Goal: Task Accomplishment & Management: Manage account settings

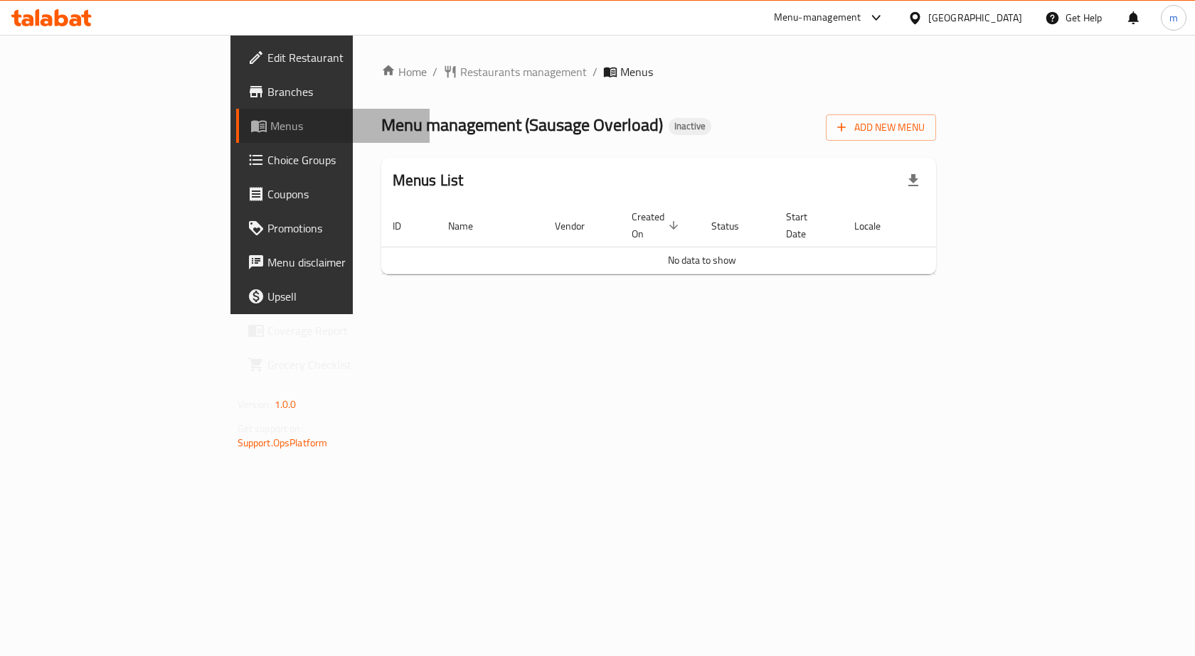
click at [270, 132] on span "Menus" at bounding box center [344, 125] width 149 height 17
click at [925, 125] on span "Add New Menu" at bounding box center [880, 128] width 87 height 18
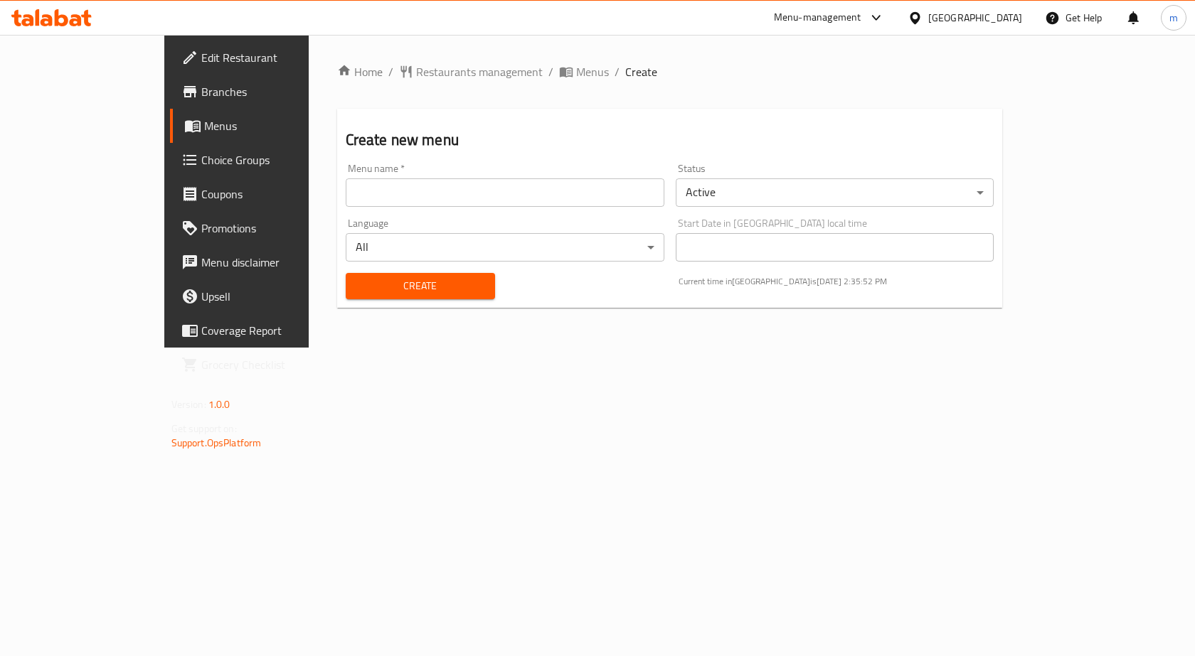
click at [445, 189] on input "text" at bounding box center [505, 193] width 319 height 28
type input "sausage overload"
click at [424, 288] on span "Create" at bounding box center [420, 286] width 127 height 18
click at [204, 134] on span "Menus" at bounding box center [278, 125] width 149 height 17
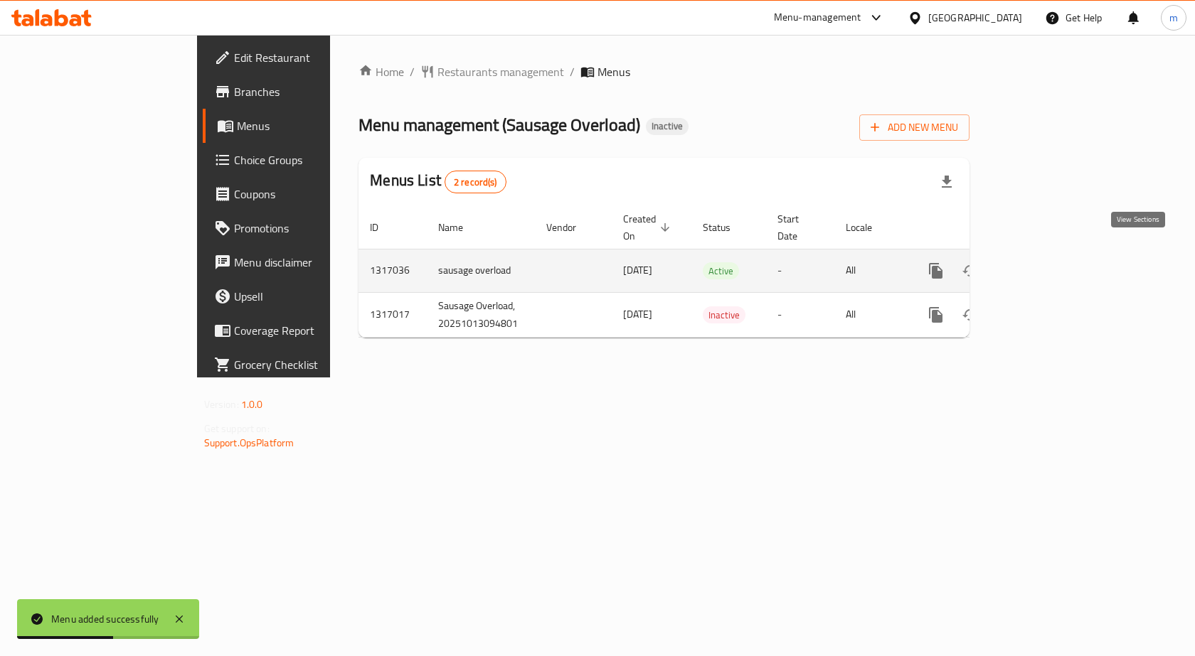
click at [1047, 262] on icon "enhanced table" at bounding box center [1038, 270] width 17 height 17
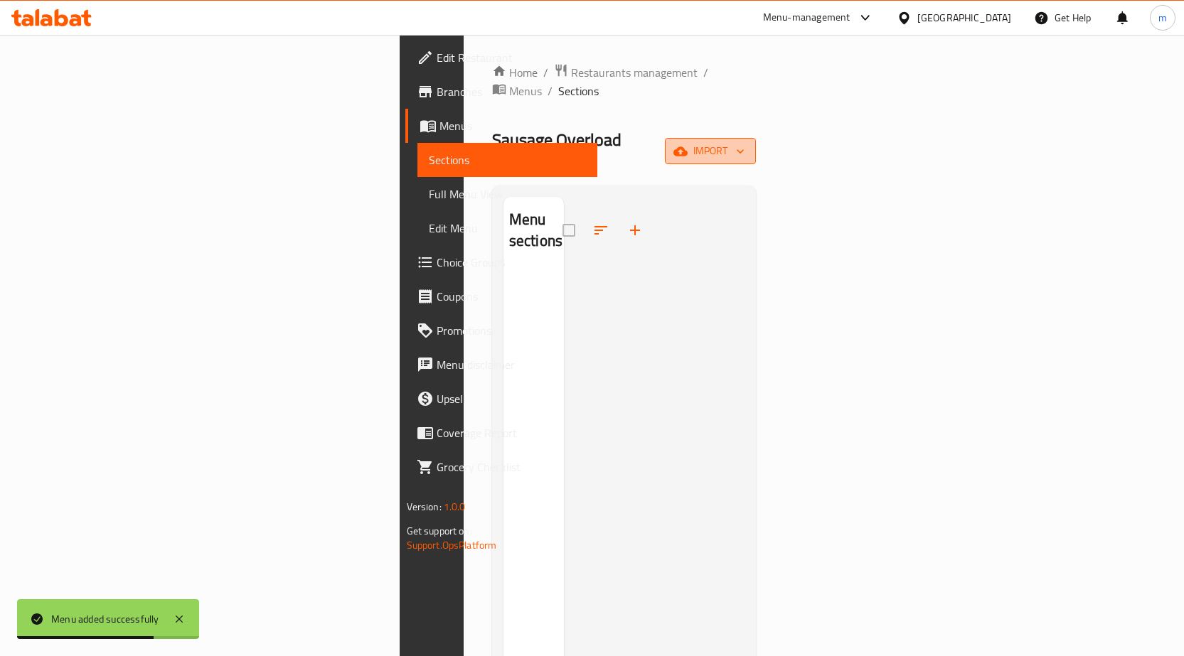
click at [688, 147] on icon "button" at bounding box center [681, 151] width 14 height 9
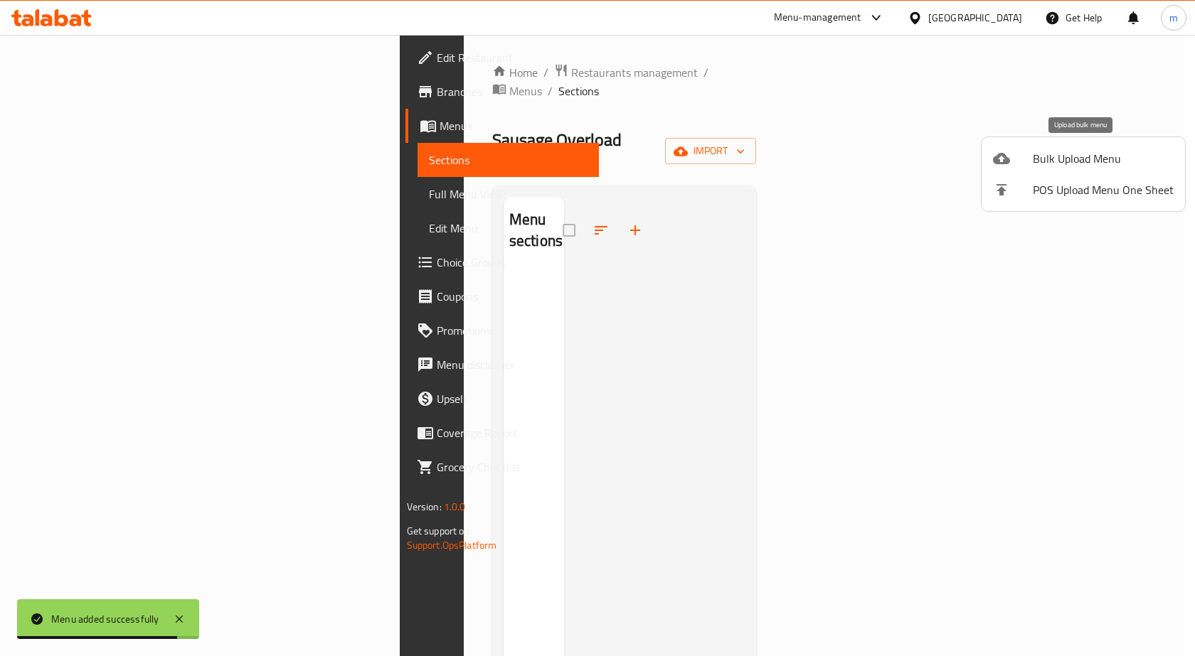
click at [1088, 166] on span "Bulk Upload Menu" at bounding box center [1103, 158] width 141 height 17
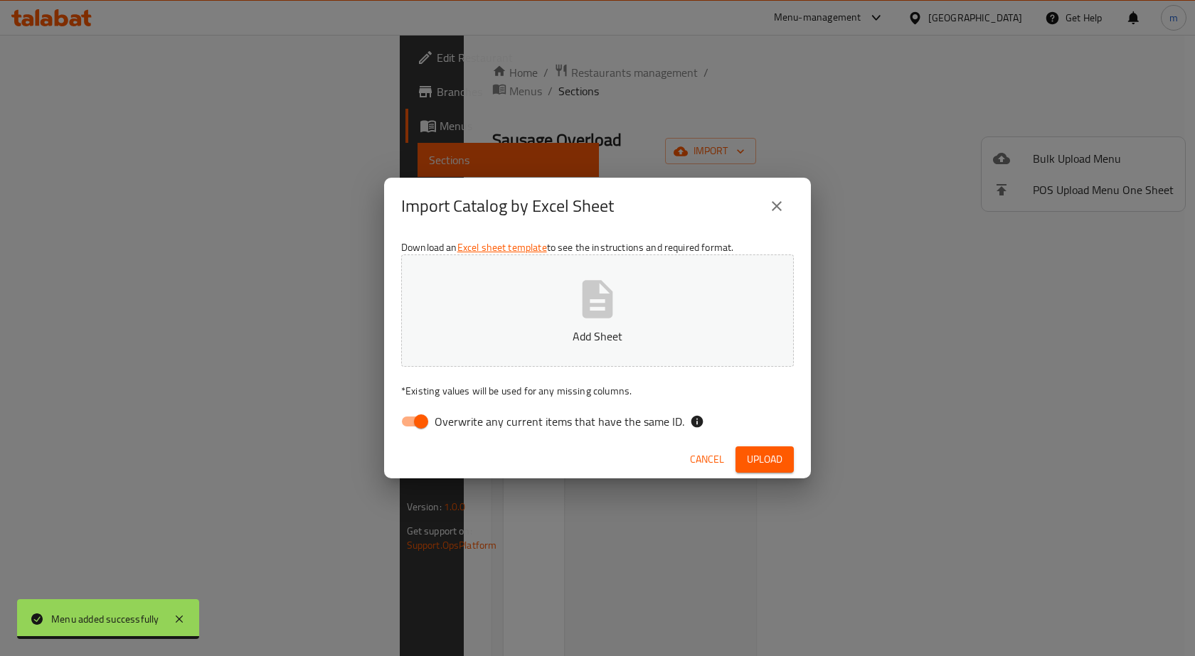
click at [487, 420] on span "Overwrite any current items that have the same ID." at bounding box center [560, 421] width 250 height 17
click at [462, 420] on input "Overwrite any current items that have the same ID." at bounding box center [421, 421] width 81 height 27
checkbox input "false"
click at [521, 331] on p "Add Sheet" at bounding box center [597, 336] width 349 height 17
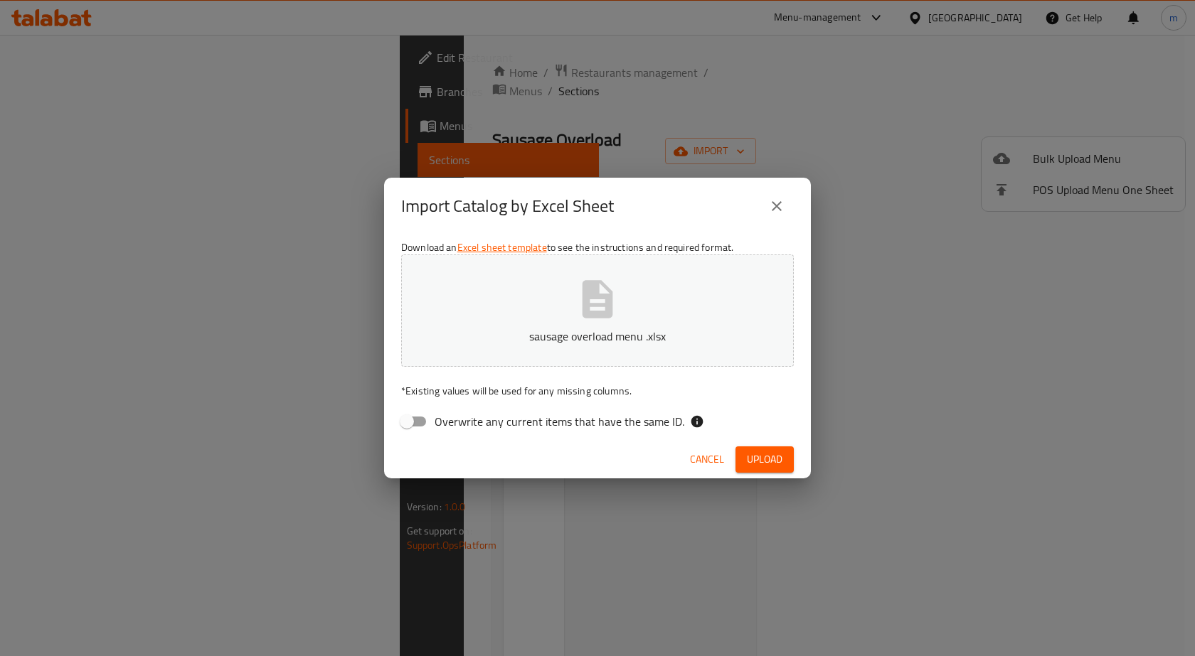
click at [768, 448] on button "Upload" at bounding box center [764, 460] width 58 height 26
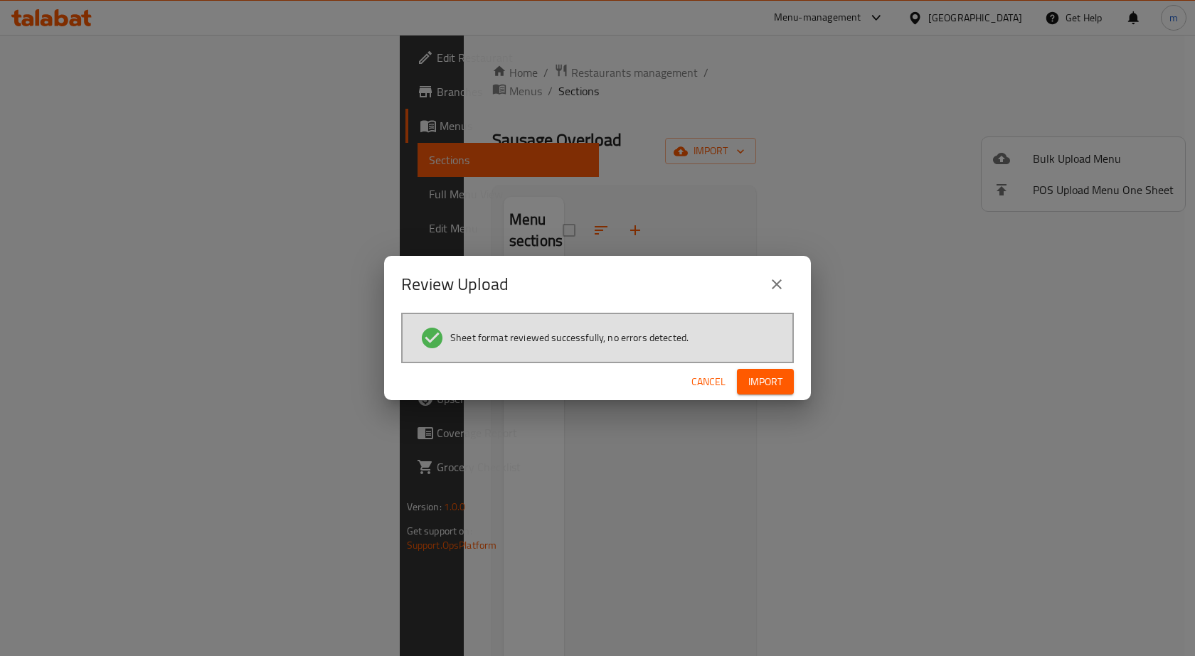
click at [792, 376] on button "Import" at bounding box center [765, 382] width 57 height 26
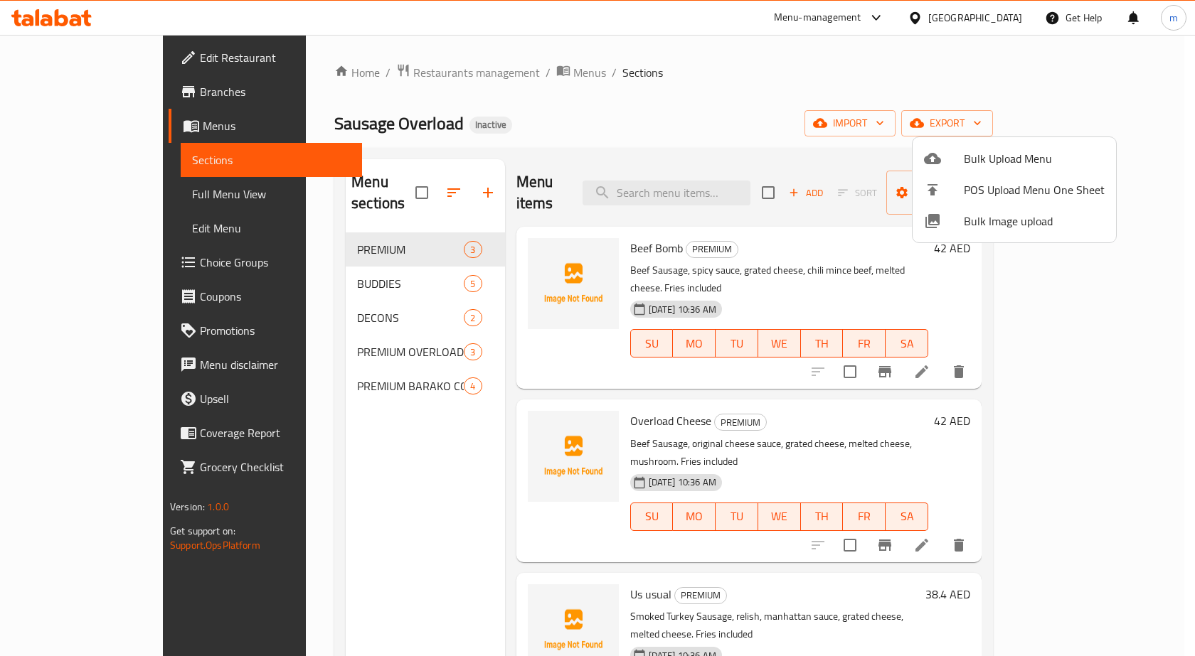
click at [110, 195] on div at bounding box center [597, 328] width 1195 height 656
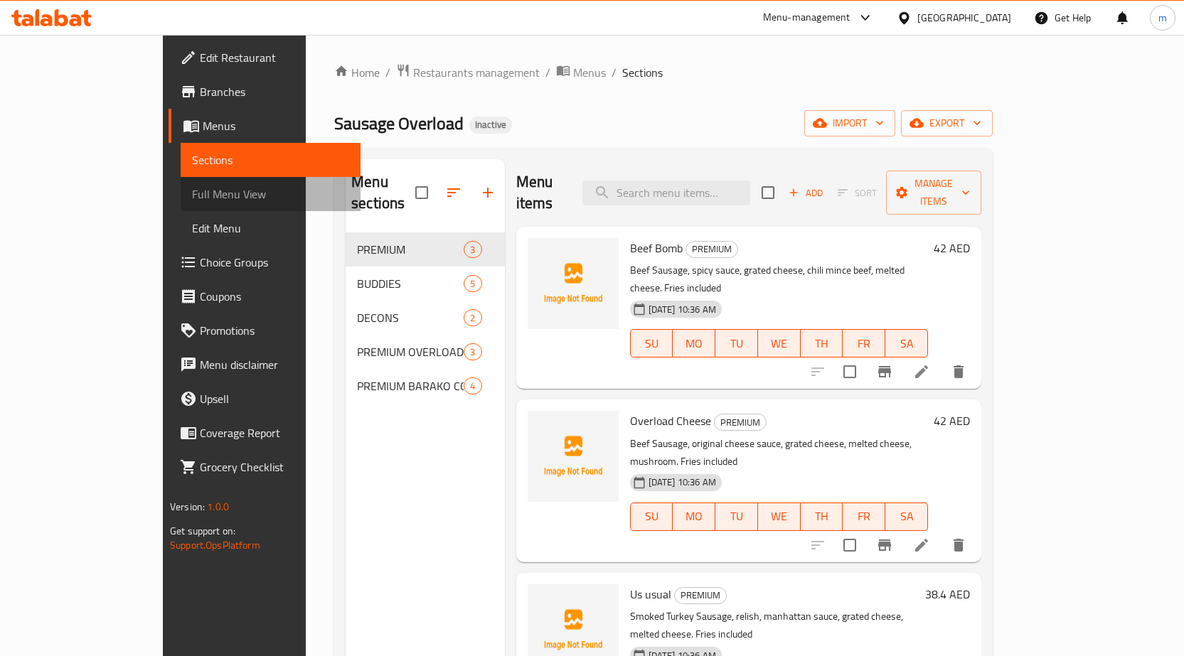
click at [192, 195] on span "Full Menu View" at bounding box center [270, 194] width 157 height 17
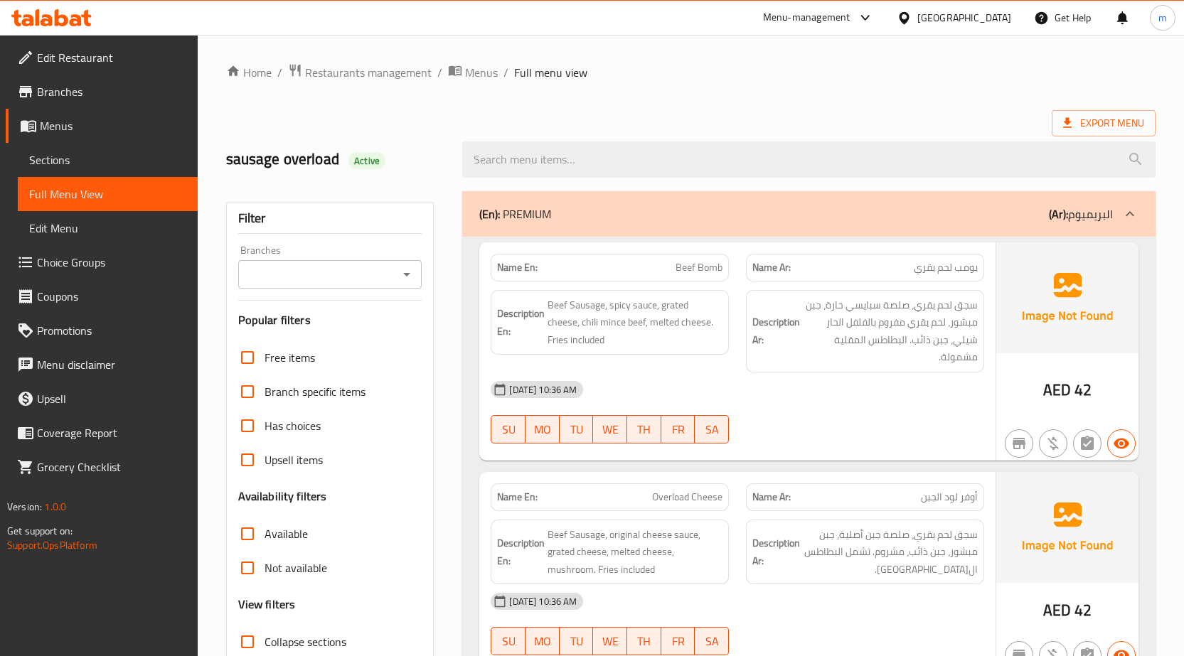
scroll to position [142, 0]
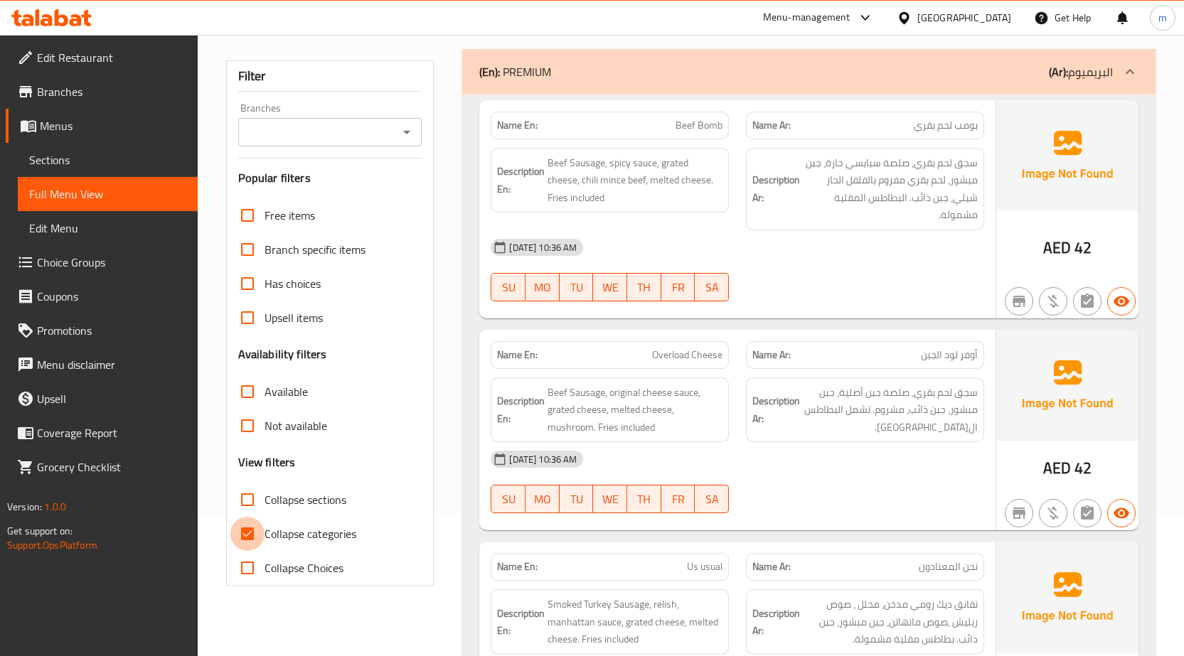
click at [248, 537] on input "Collapse categories" at bounding box center [247, 534] width 34 height 34
checkbox input "false"
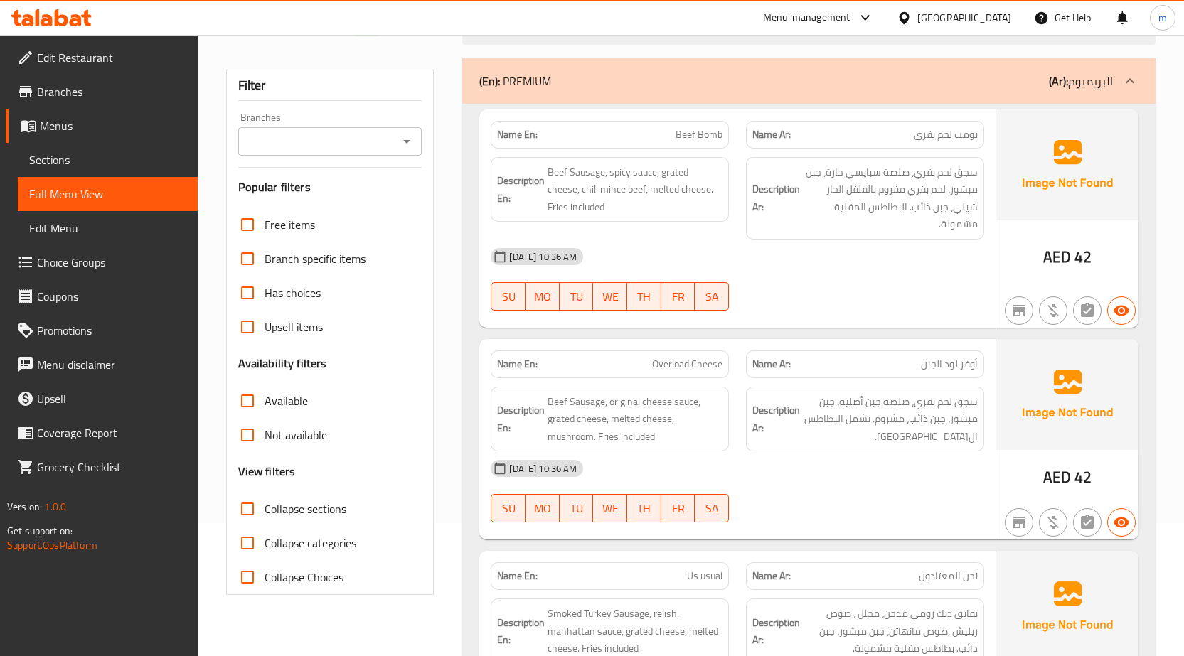
scroll to position [0, 0]
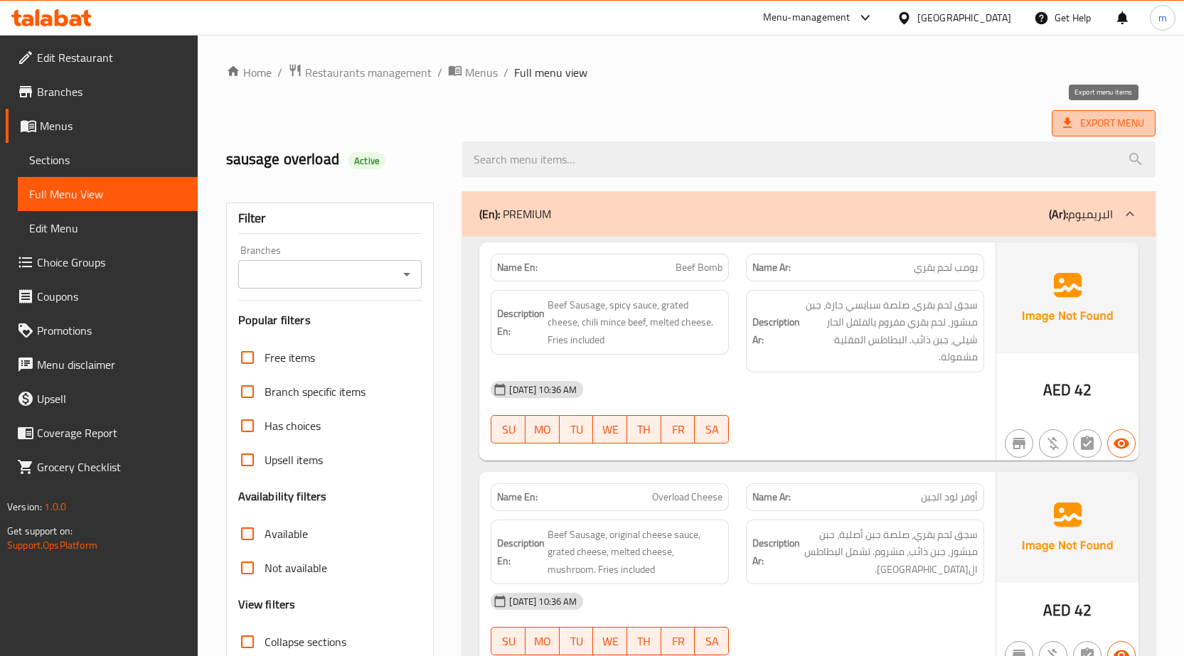
click at [1090, 123] on span "Export Menu" at bounding box center [1103, 124] width 81 height 18
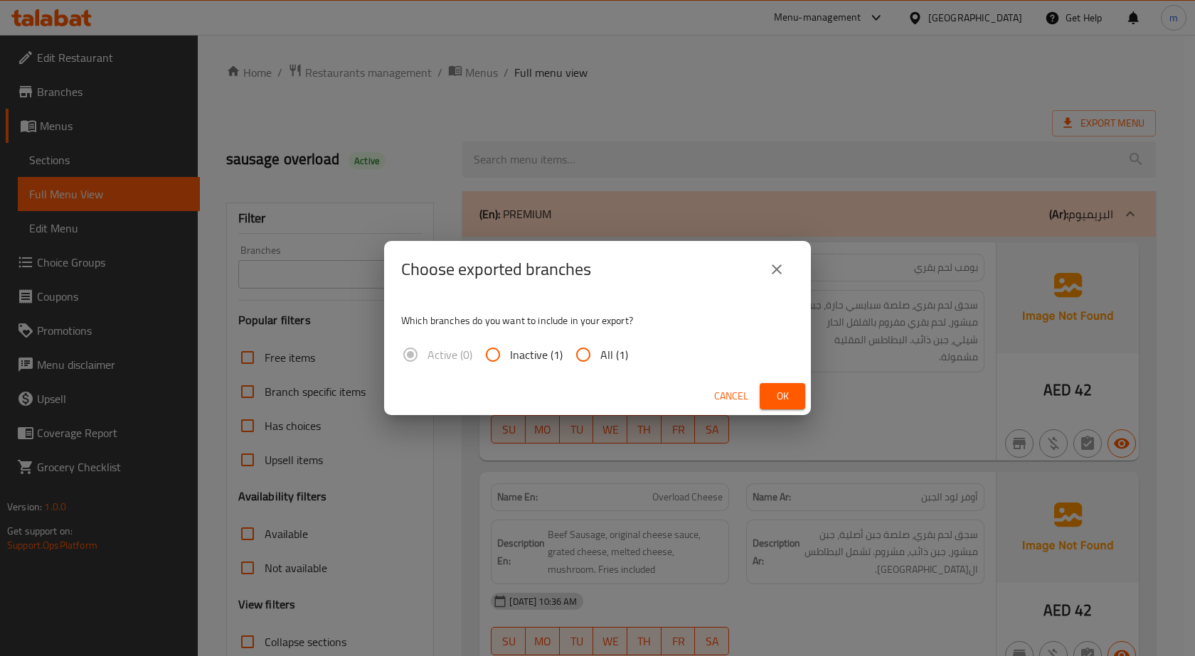
click at [585, 357] on input "All (1)" at bounding box center [583, 355] width 34 height 34
radio input "true"
click at [784, 391] on span "Ok" at bounding box center [782, 397] width 23 height 18
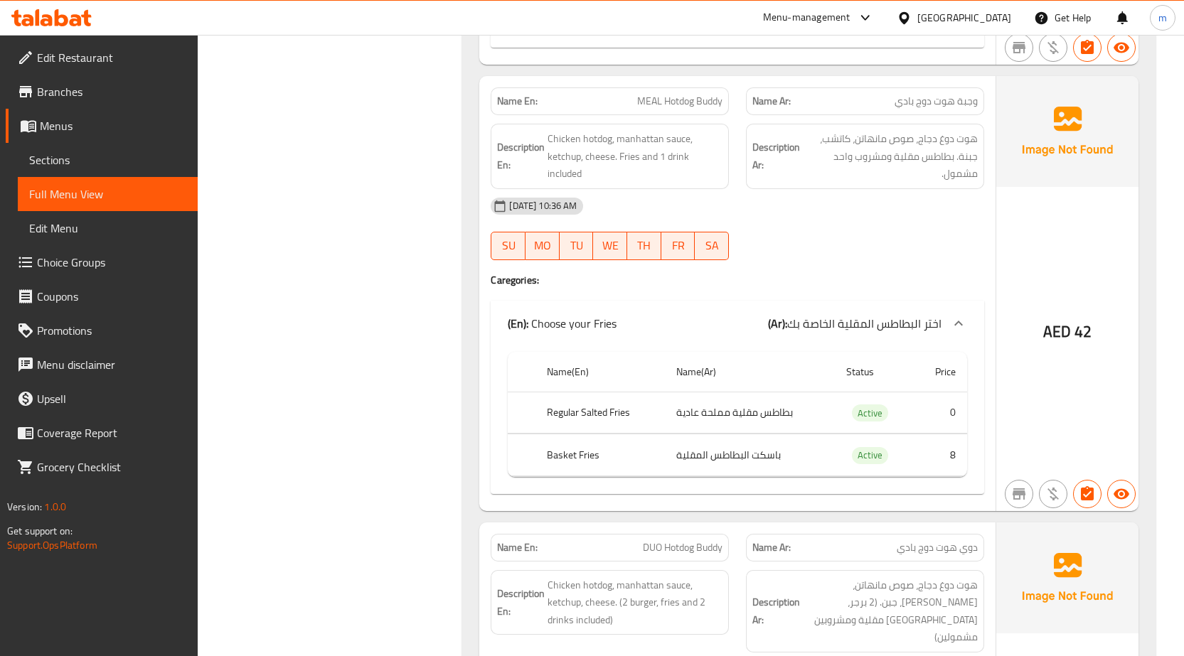
scroll to position [1351, 0]
